Goal: Task Accomplishment & Management: Use online tool/utility

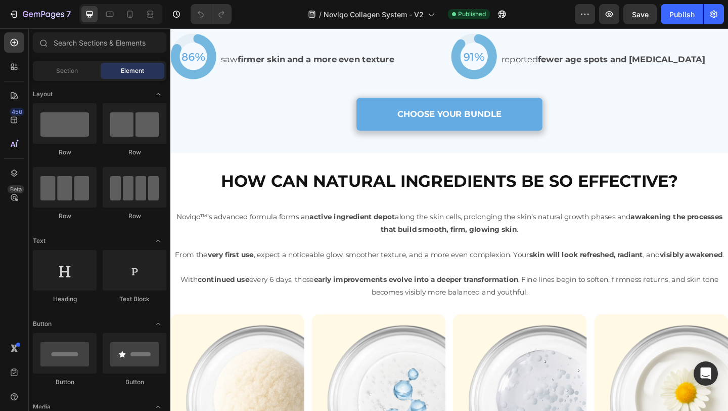
scroll to position [1401, 0]
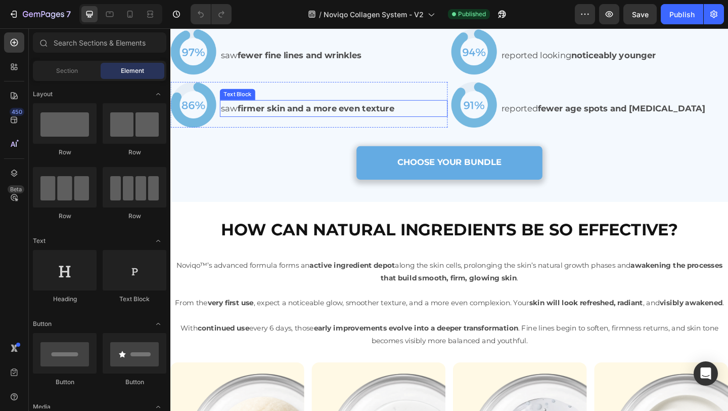
click at [347, 121] on strong "more even texture" at bounding box center [370, 115] width 88 height 11
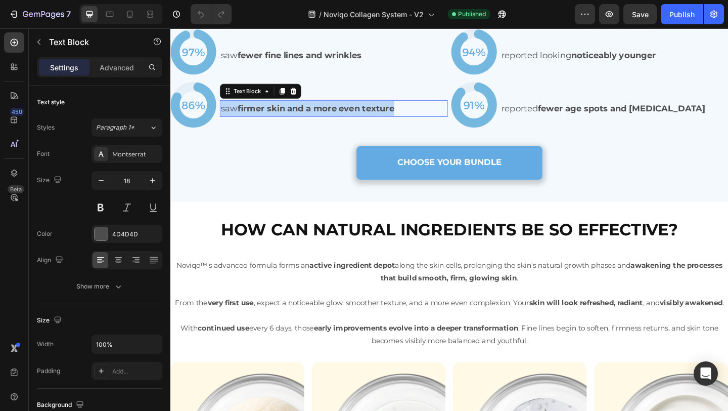
click at [347, 121] on strong "more even texture" at bounding box center [370, 115] width 88 height 11
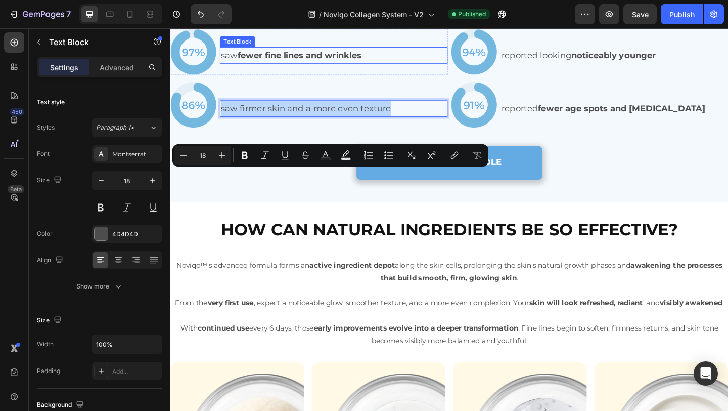
click at [336, 66] on p "saw fewer fine lines and wrinkles" at bounding box center [348, 58] width 246 height 16
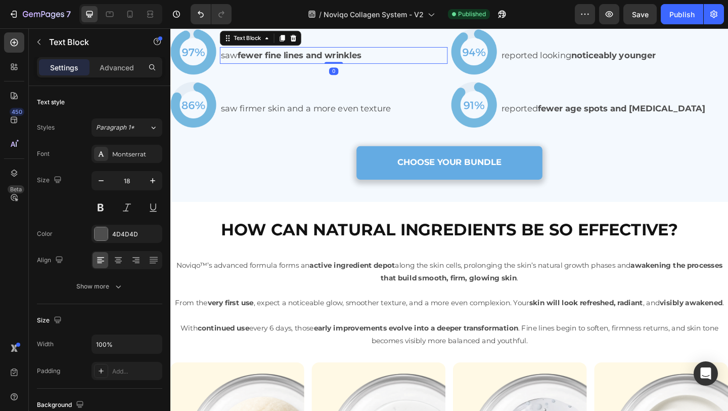
click at [336, 66] on p "saw fewer fine lines and wrinkles" at bounding box center [348, 58] width 246 height 16
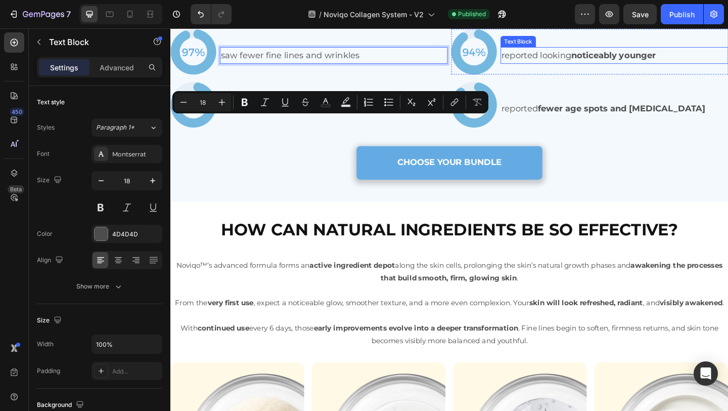
click at [557, 66] on p "reported looking noticeably younger" at bounding box center [654, 58] width 246 height 16
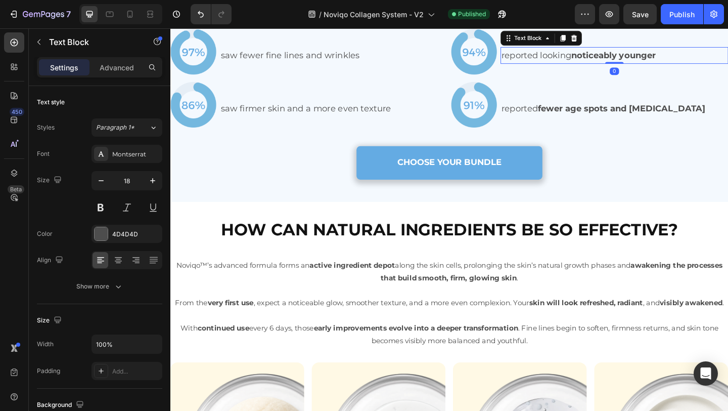
click at [557, 66] on p "reported looking noticeably younger" at bounding box center [654, 58] width 246 height 16
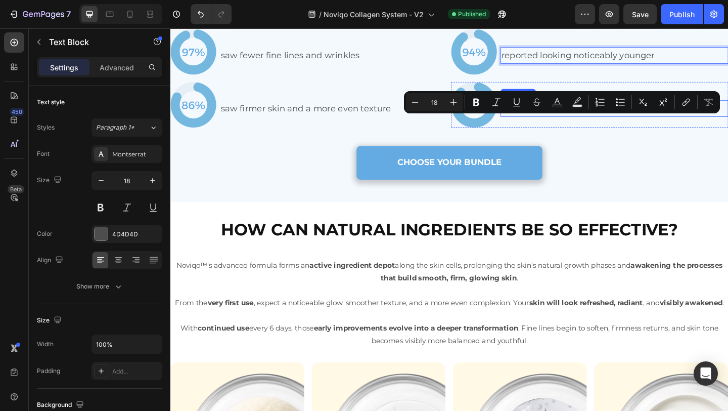
click at [564, 123] on p "reported fewer age spots and [MEDICAL_DATA]" at bounding box center [654, 115] width 246 height 16
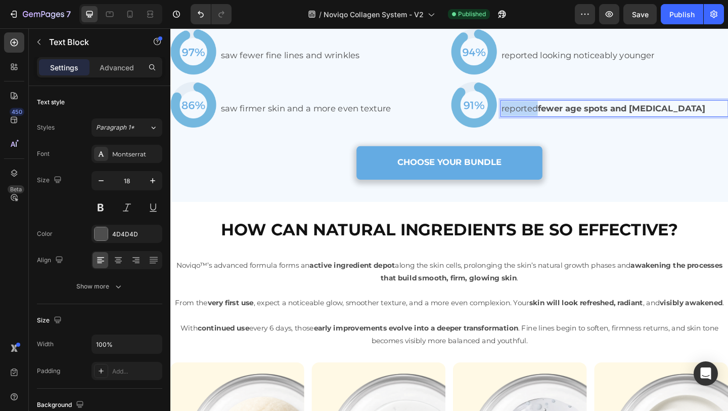
click at [564, 123] on p "reported fewer age spots and [MEDICAL_DATA]" at bounding box center [654, 115] width 246 height 16
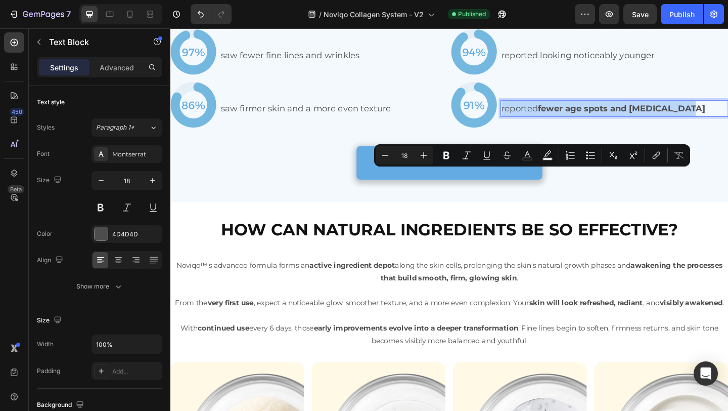
click at [564, 123] on p "reported fewer age spots and [MEDICAL_DATA]" at bounding box center [654, 115] width 246 height 16
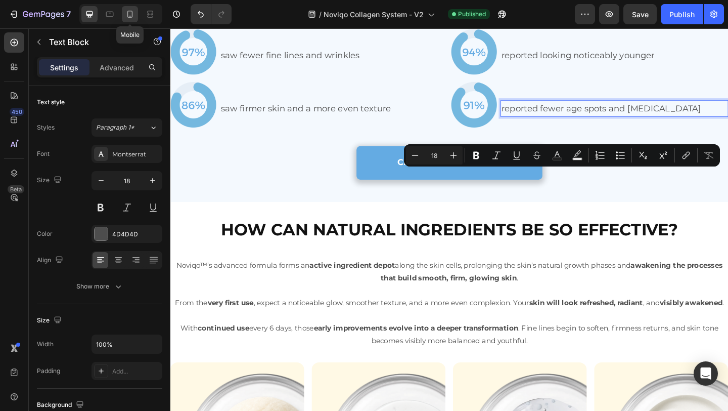
click at [133, 9] on icon at bounding box center [130, 14] width 10 height 10
type input "14"
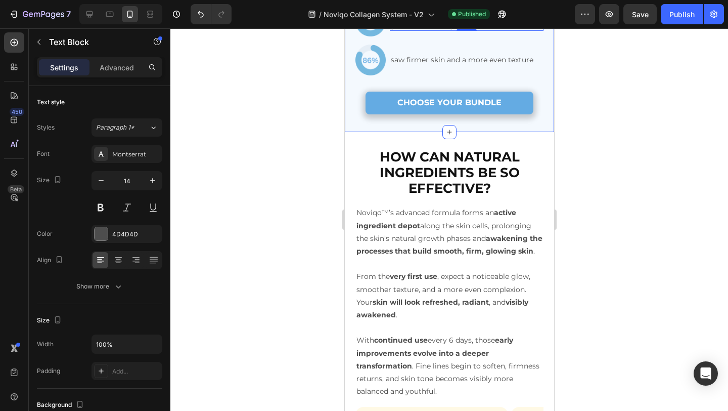
scroll to position [1620, 0]
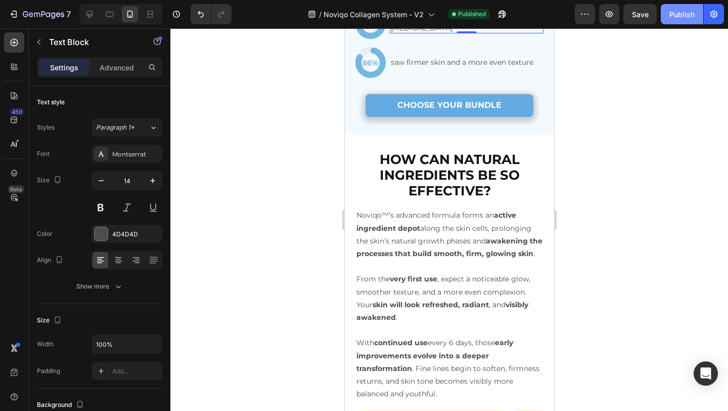
click at [669, 16] on button "Publish" at bounding box center [682, 14] width 42 height 20
